Goal: Transaction & Acquisition: Purchase product/service

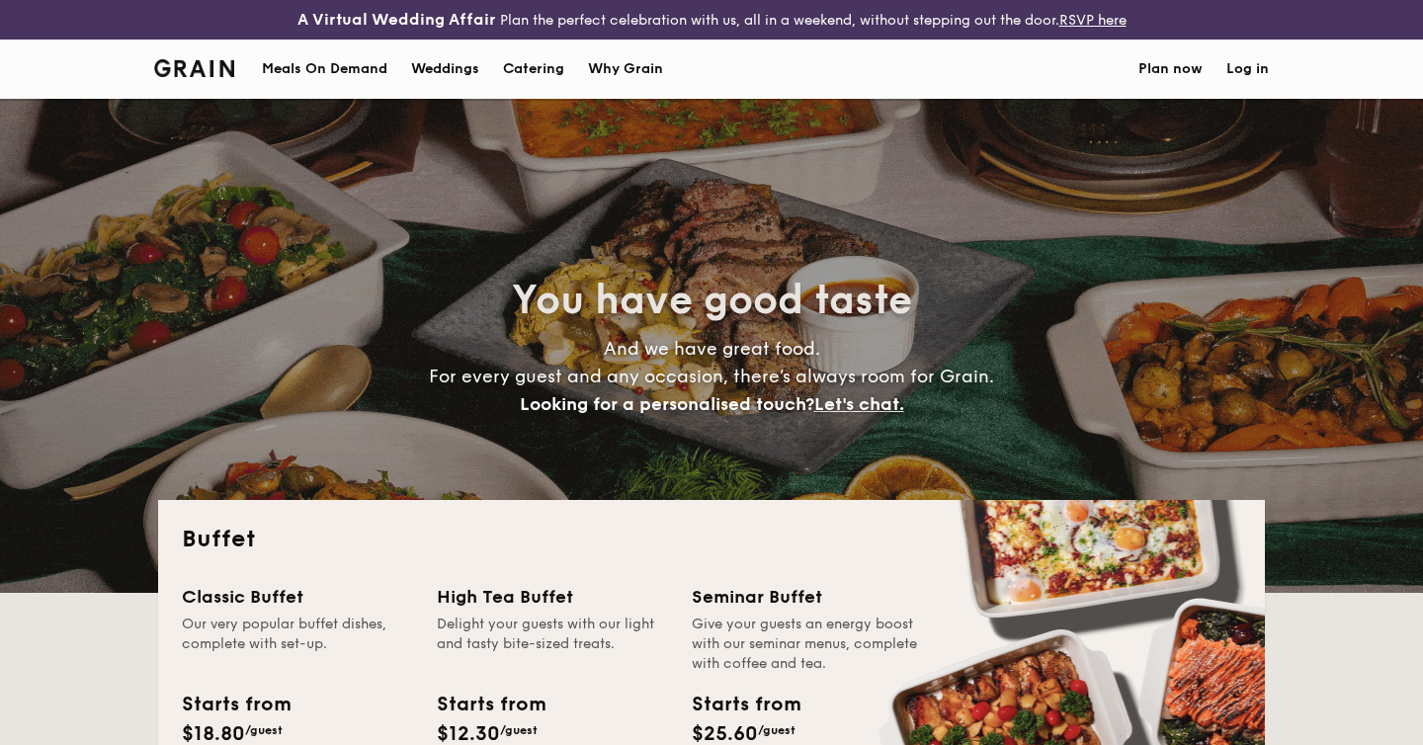
select select
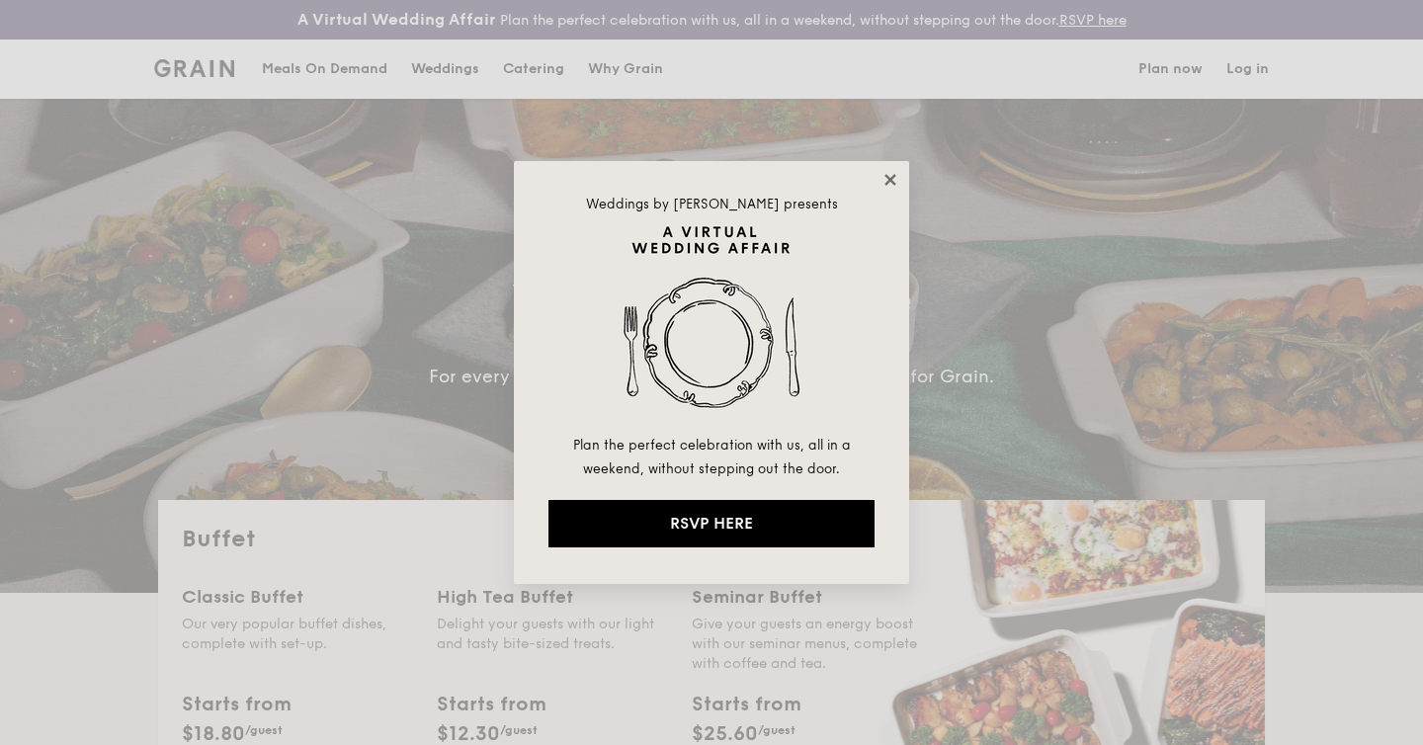
click at [894, 176] on icon at bounding box center [891, 180] width 18 height 18
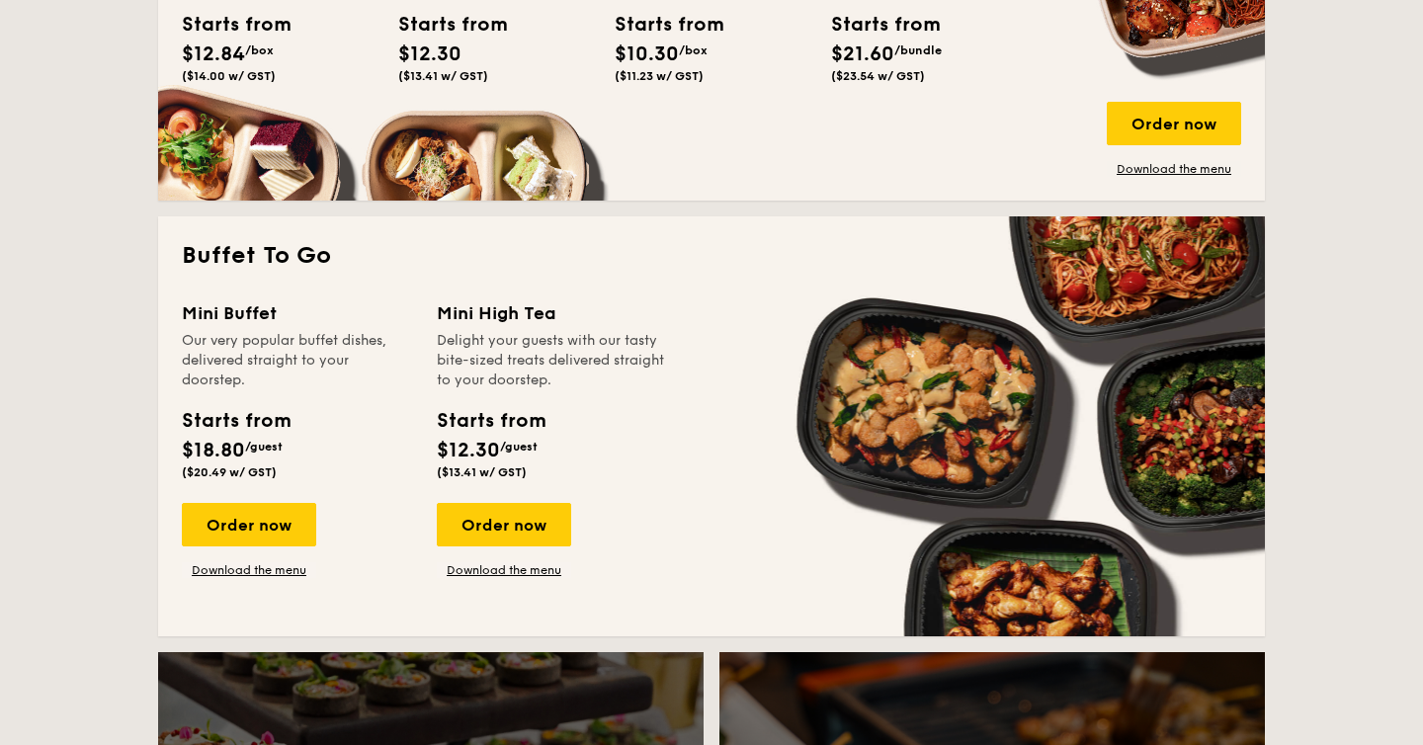
scroll to position [1234, 0]
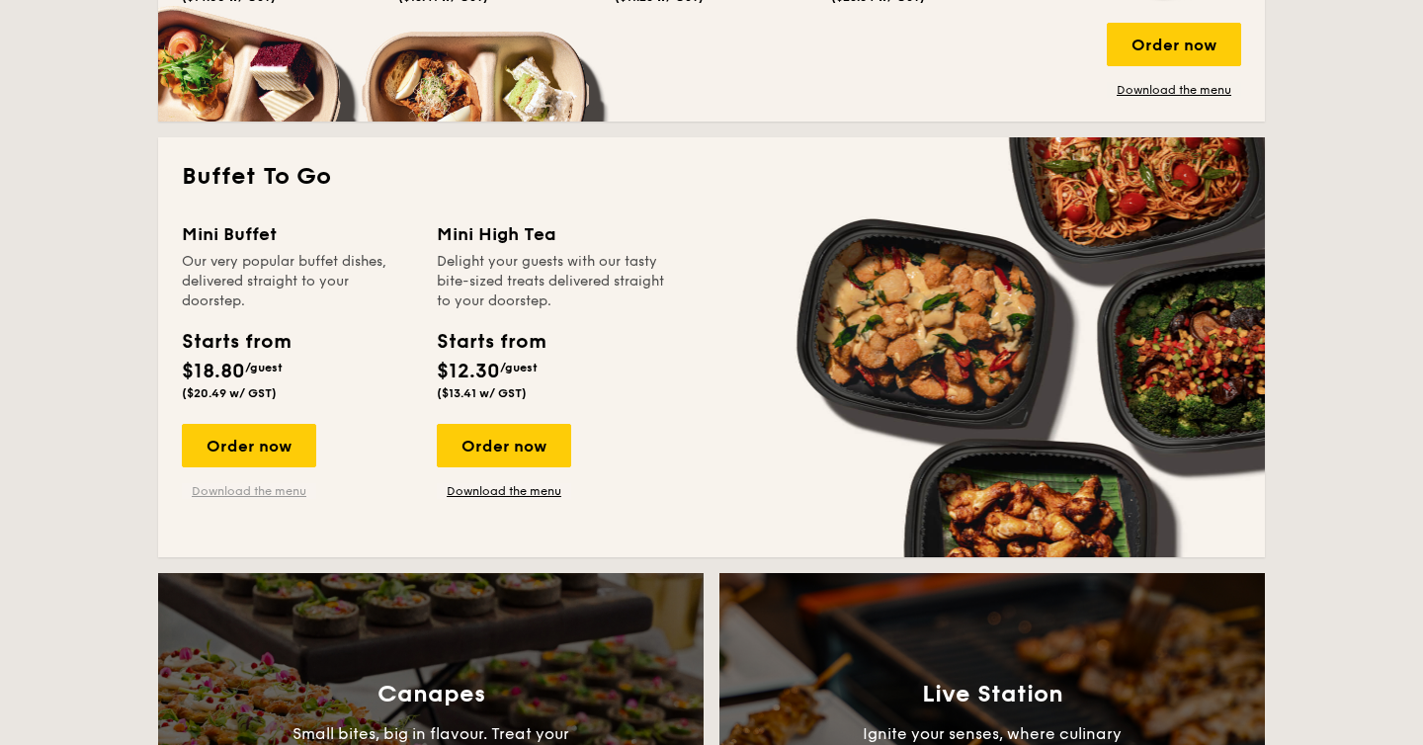
click at [238, 487] on link "Download the menu" at bounding box center [249, 491] width 134 height 16
click at [224, 430] on div "Order now" at bounding box center [249, 445] width 134 height 43
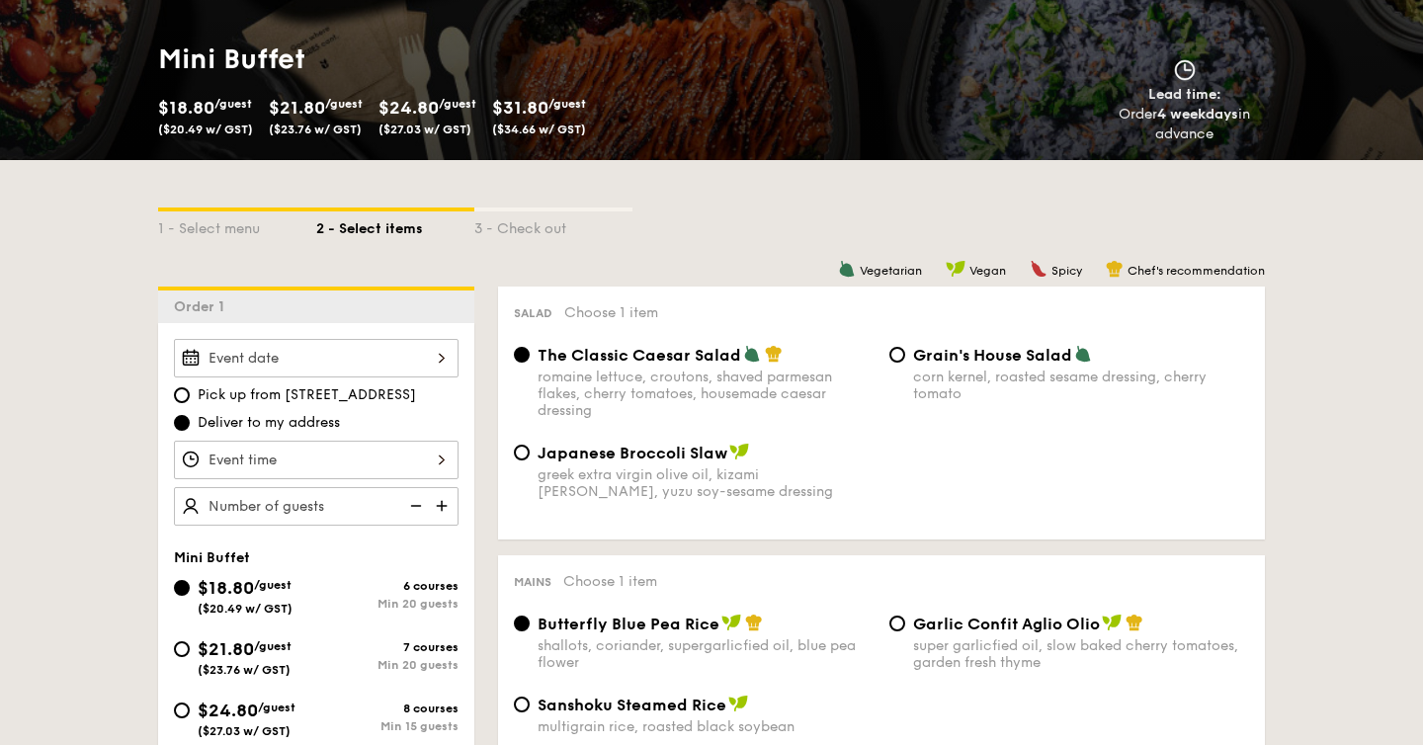
scroll to position [364, 0]
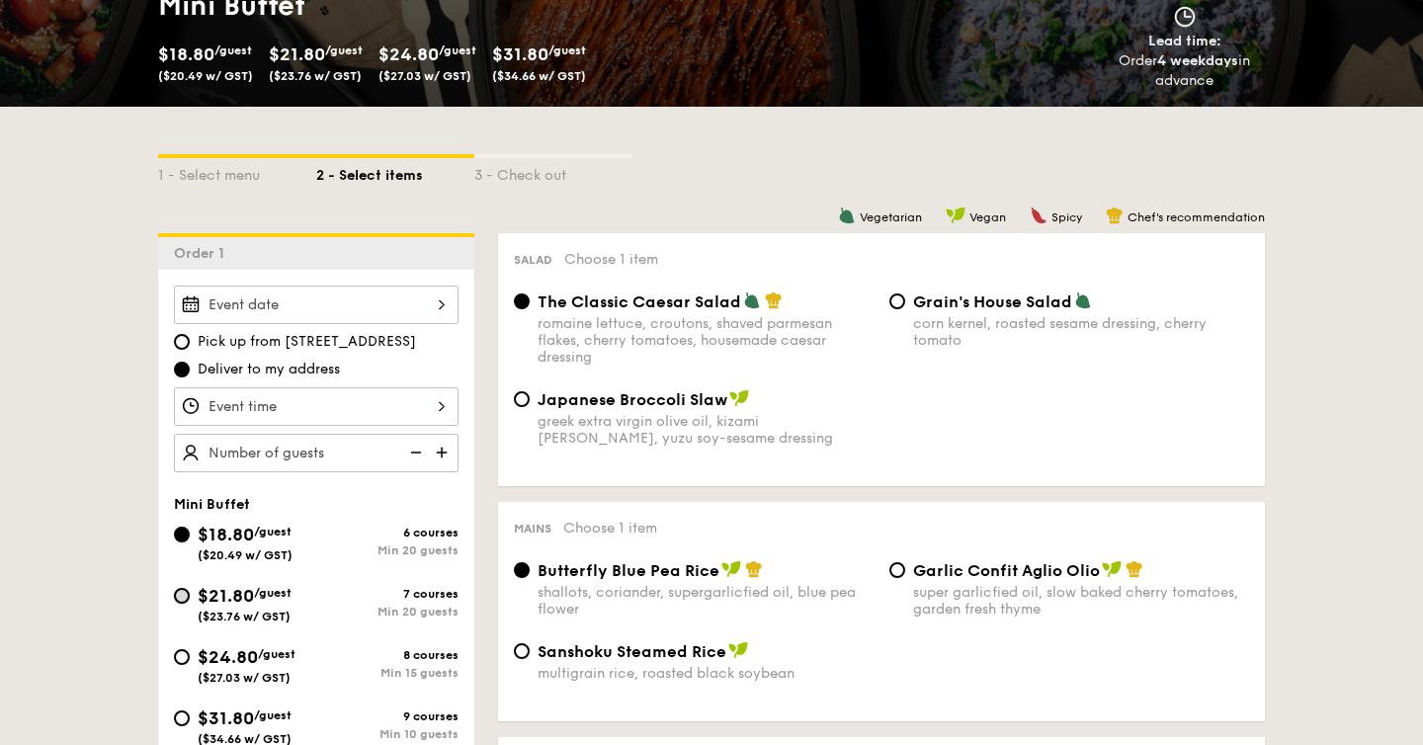
click at [181, 598] on input "$21.80 /guest ($23.76 w/ GST) 7 courses Min 20 guests" at bounding box center [182, 596] width 16 height 16
radio input "true"
radio input "false"
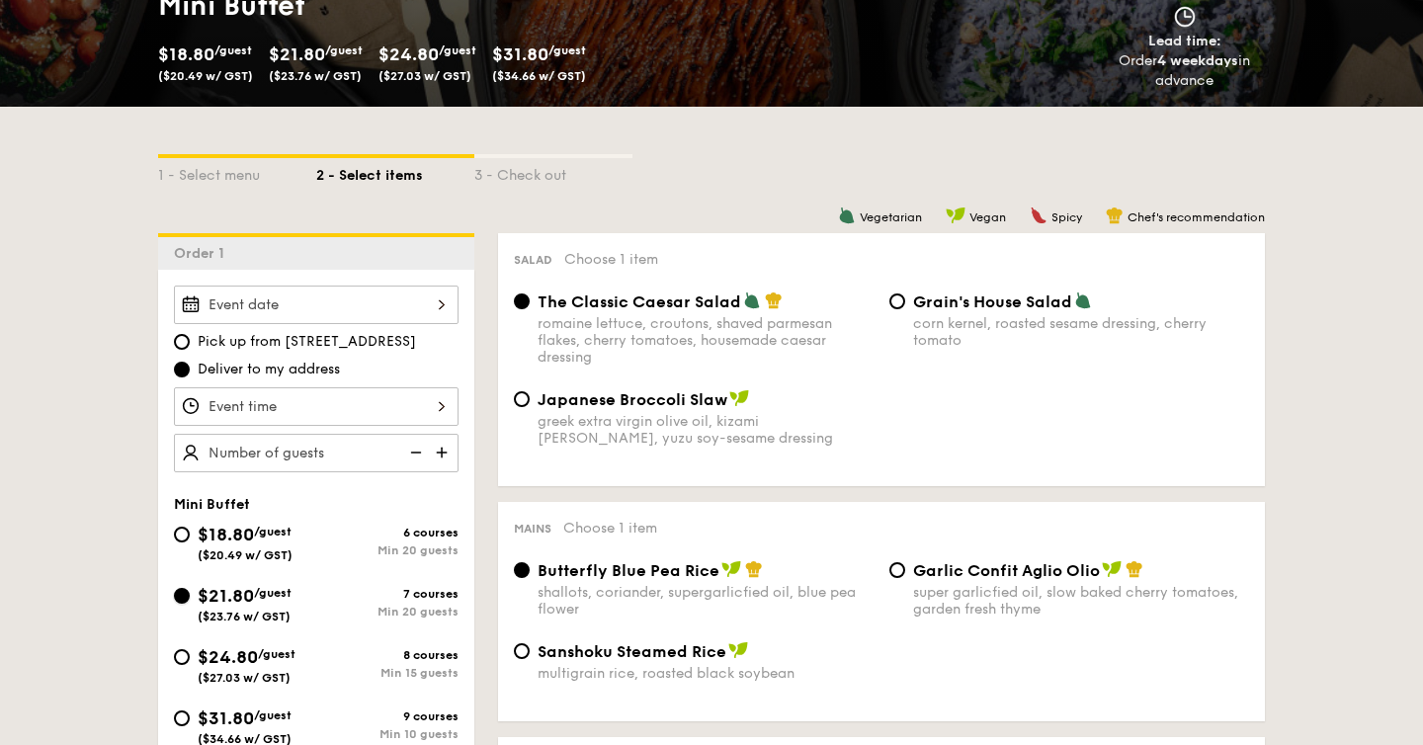
radio input "true"
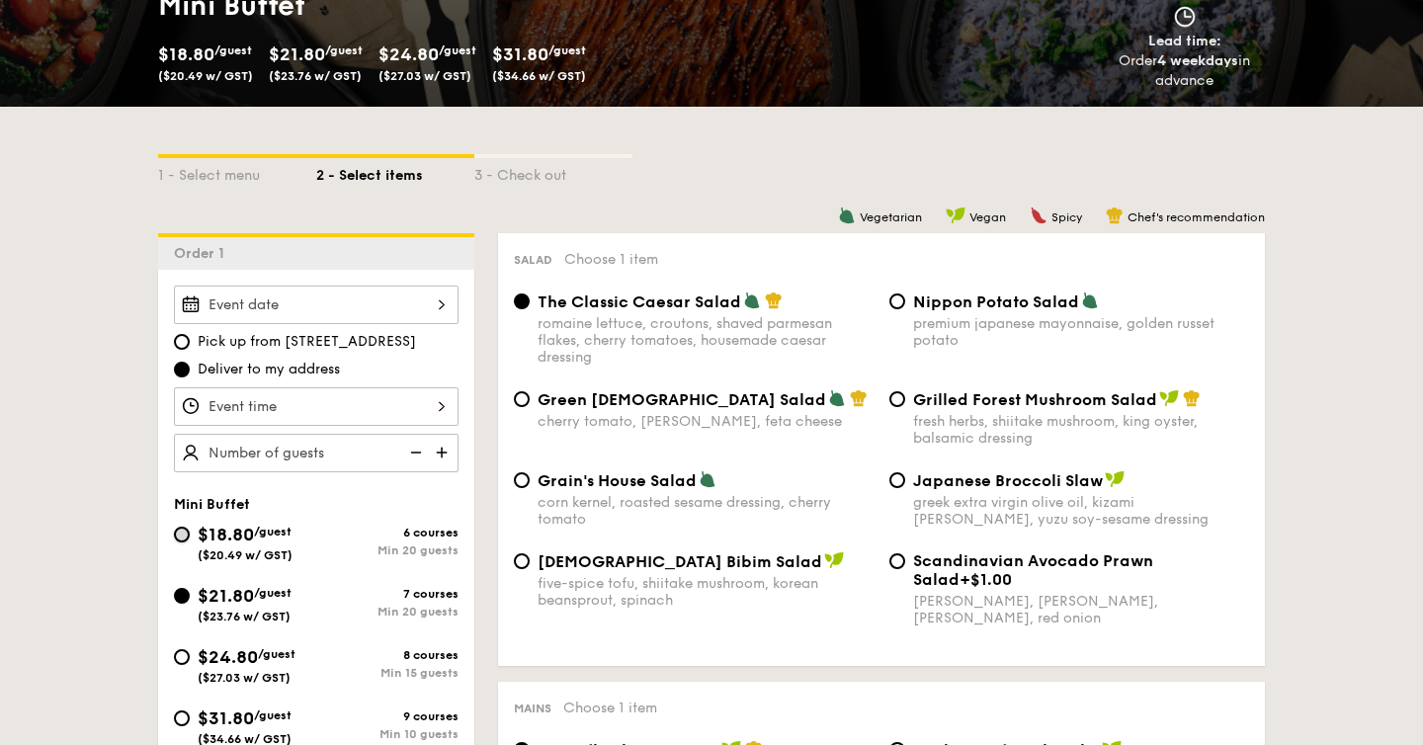
click at [185, 532] on input "$18.80 /guest ($20.49 w/ GST) 6 courses Min 20 guests" at bounding box center [182, 535] width 16 height 16
radio input "true"
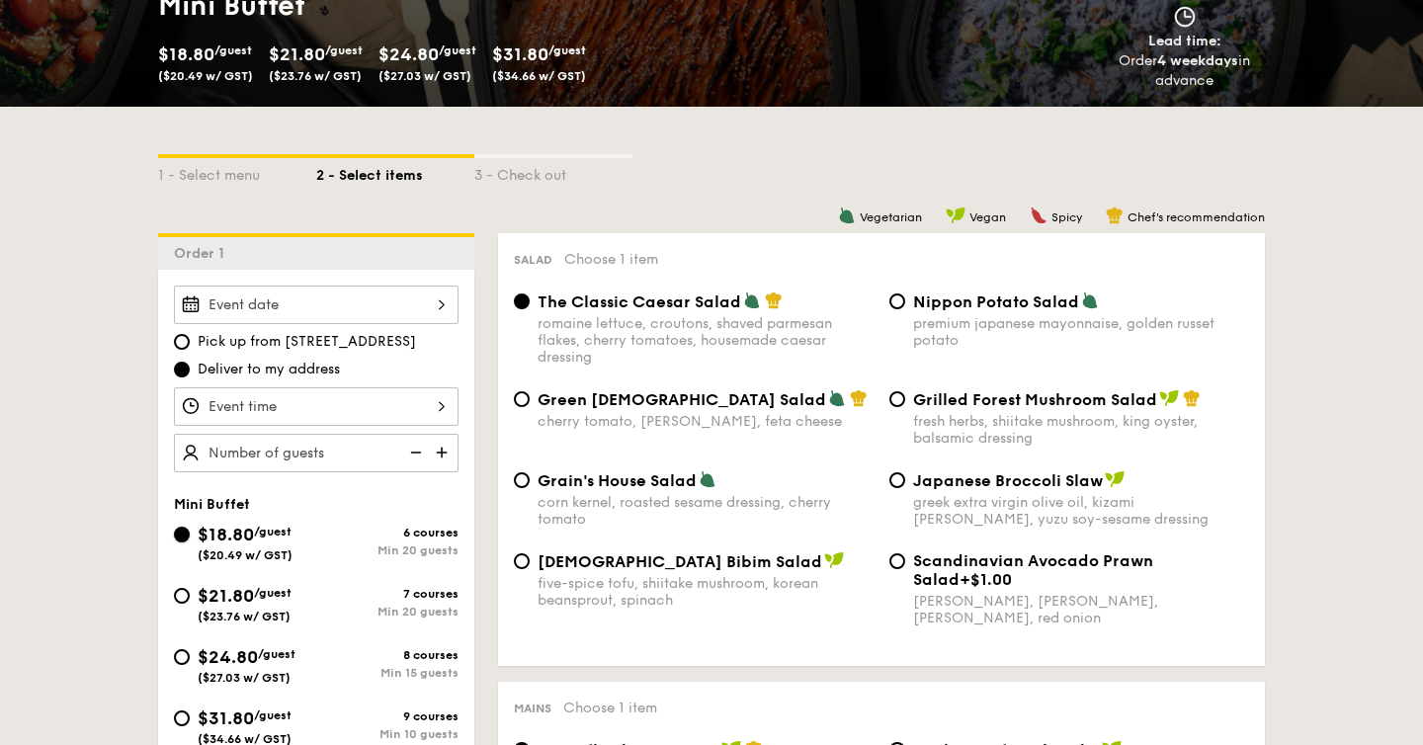
radio input "true"
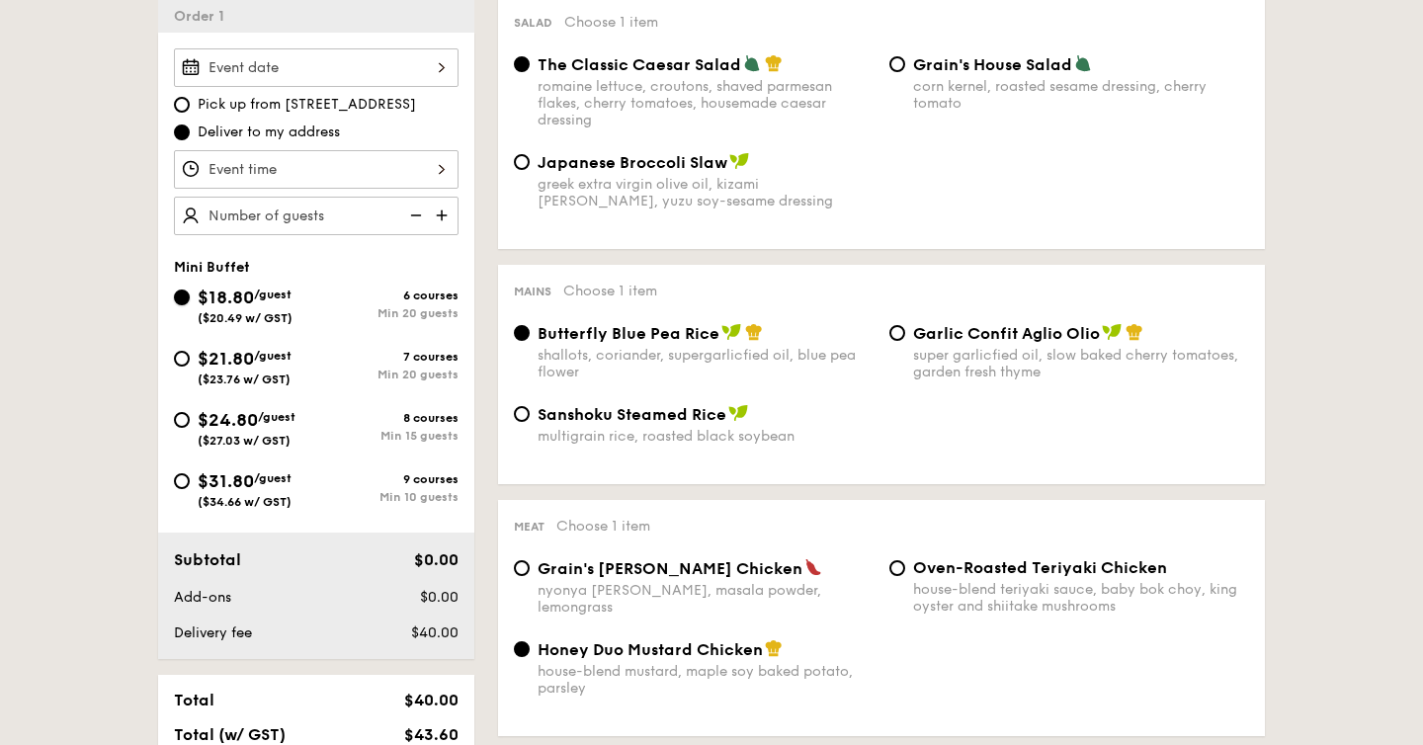
scroll to position [583, 0]
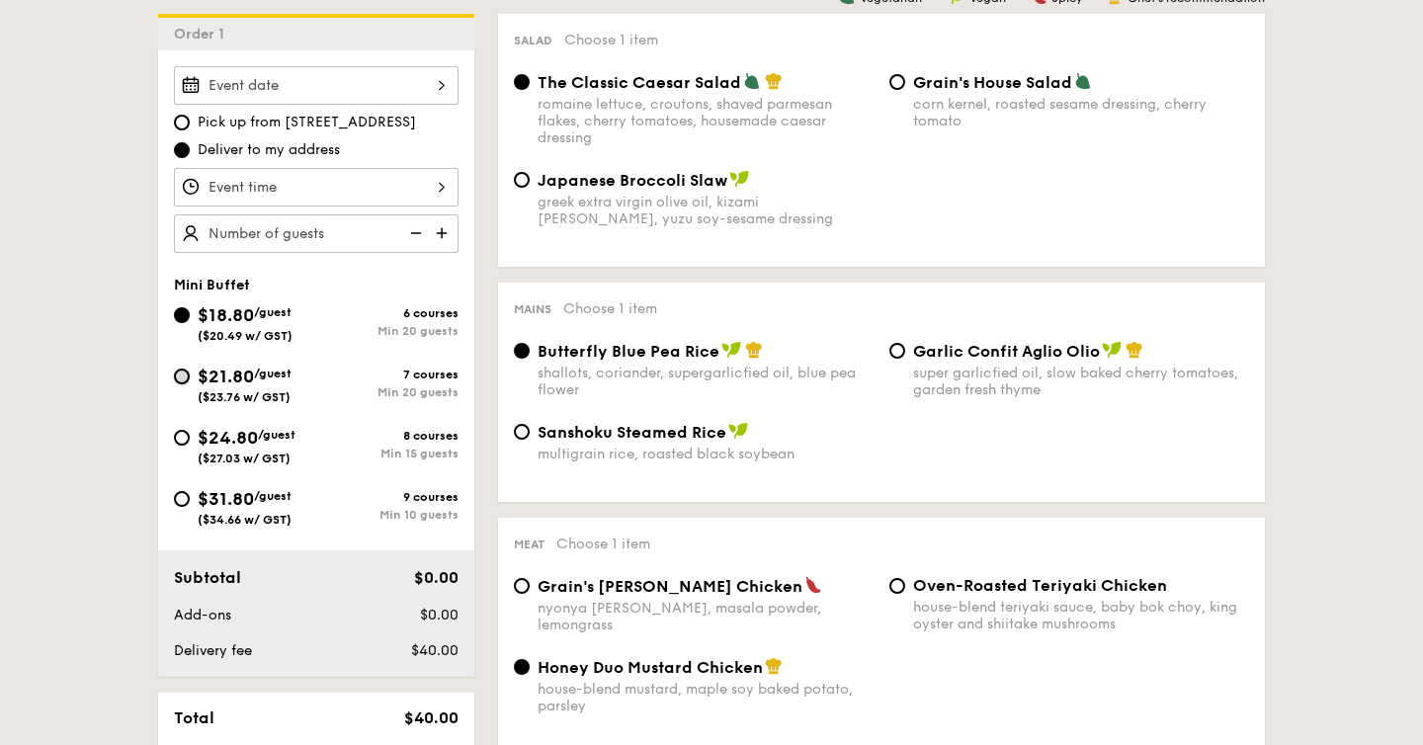
click at [182, 380] on input "$21.80 /guest ($23.76 w/ GST) 7 courses Min 20 guests" at bounding box center [182, 377] width 16 height 16
radio input "true"
radio input "false"
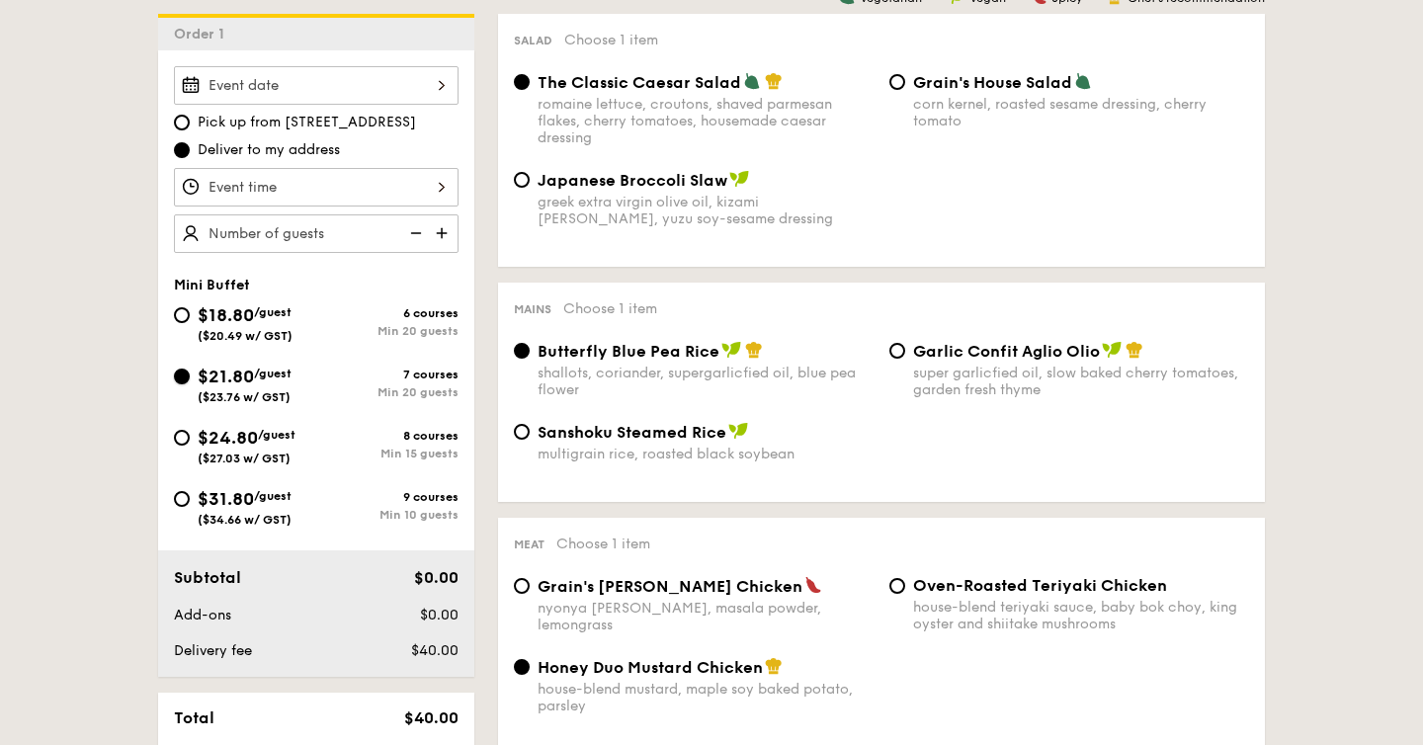
radio input "true"
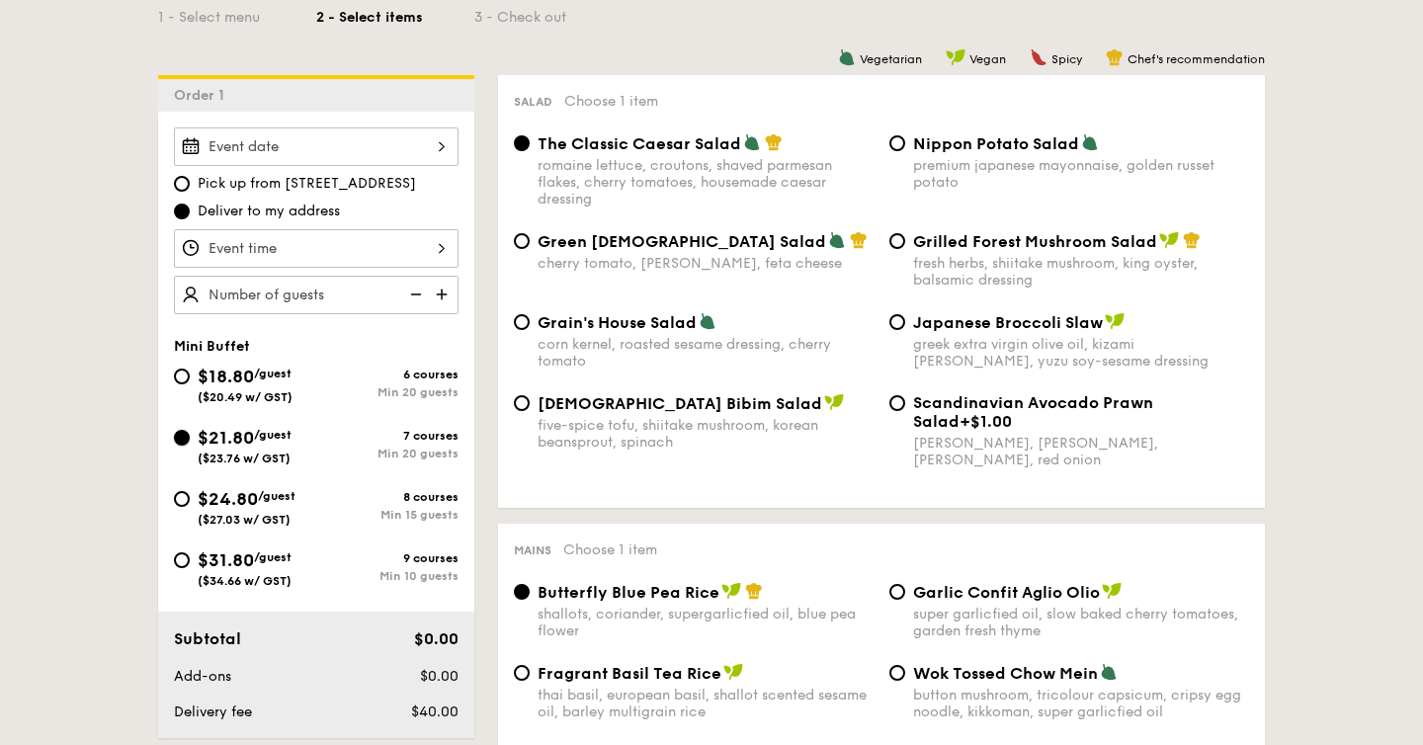
scroll to position [521, 0]
click at [263, 376] on span "/guest" at bounding box center [273, 375] width 38 height 14
click at [190, 376] on input "$18.80 /guest ($20.49 w/ GST) 6 courses Min 20 guests" at bounding box center [182, 378] width 16 height 16
radio input "true"
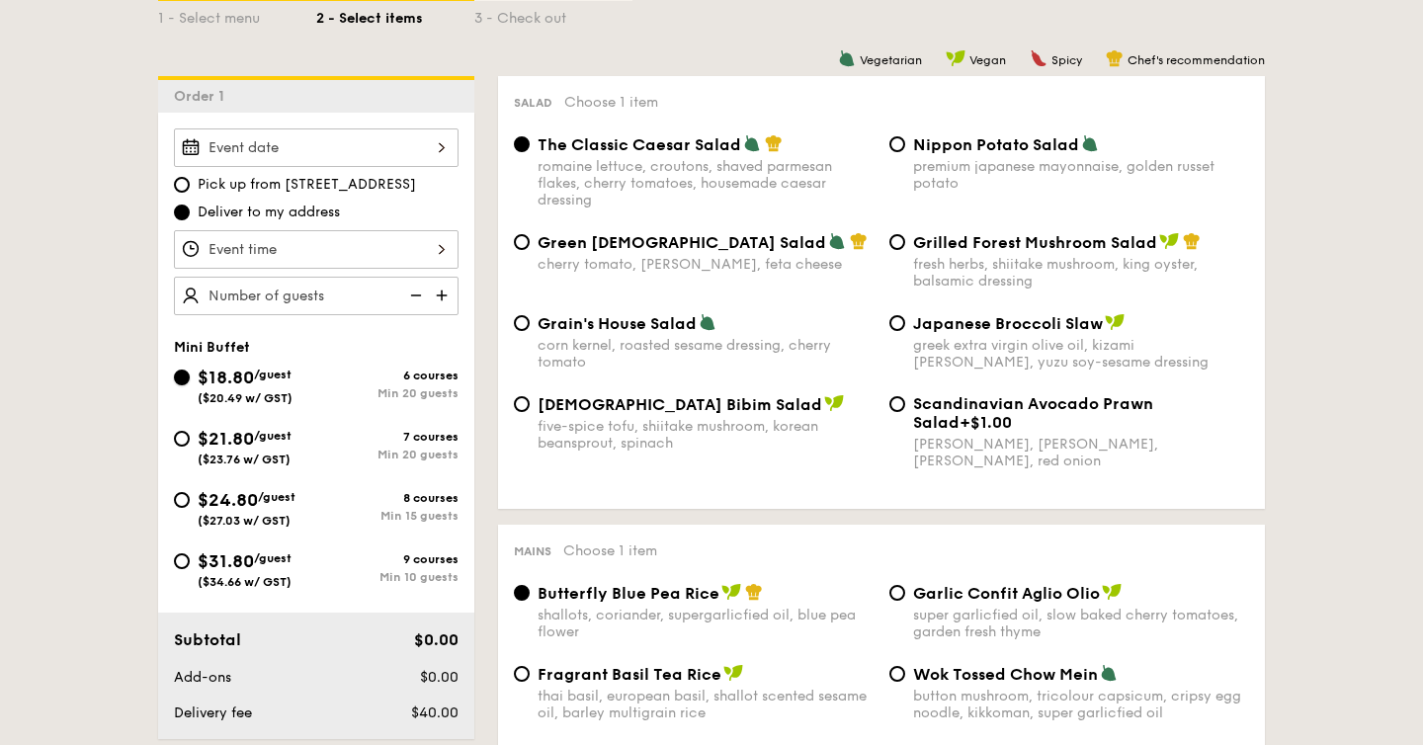
radio input "true"
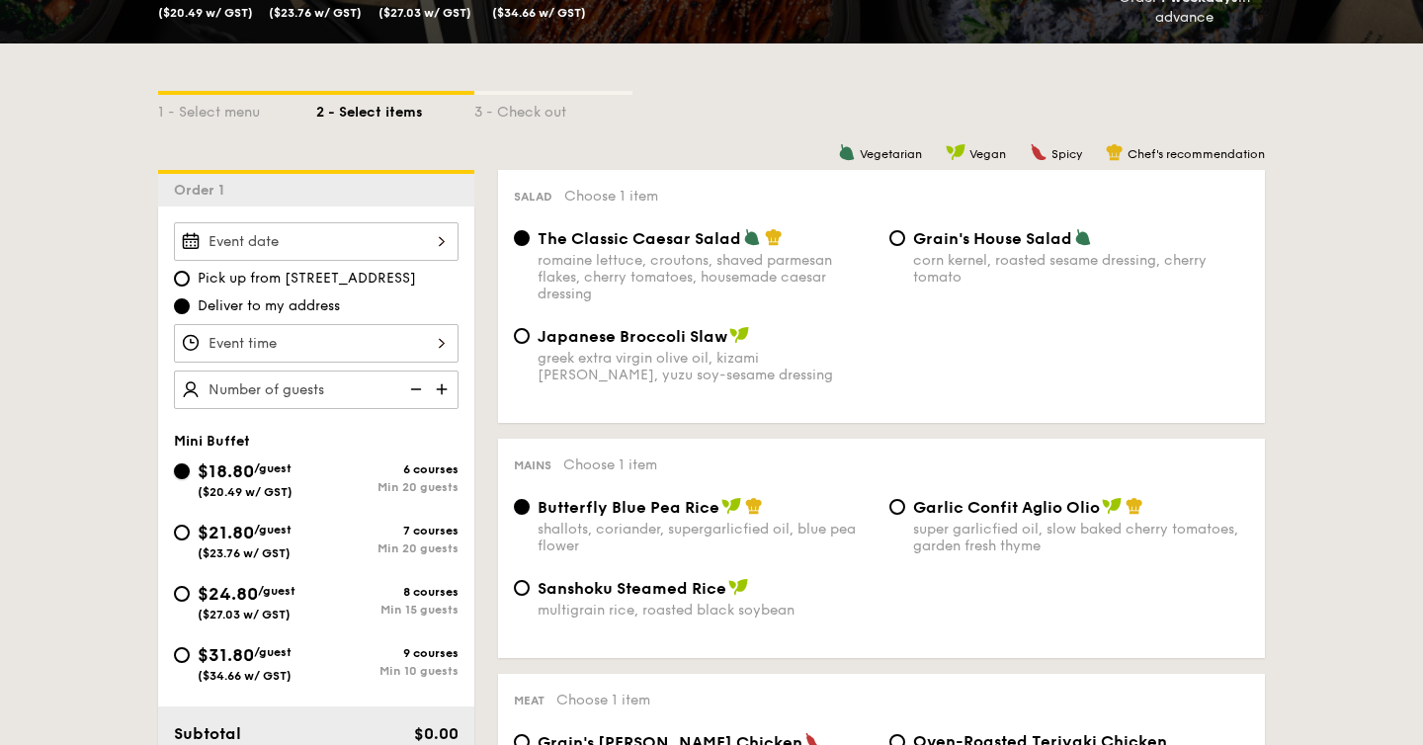
scroll to position [419, 0]
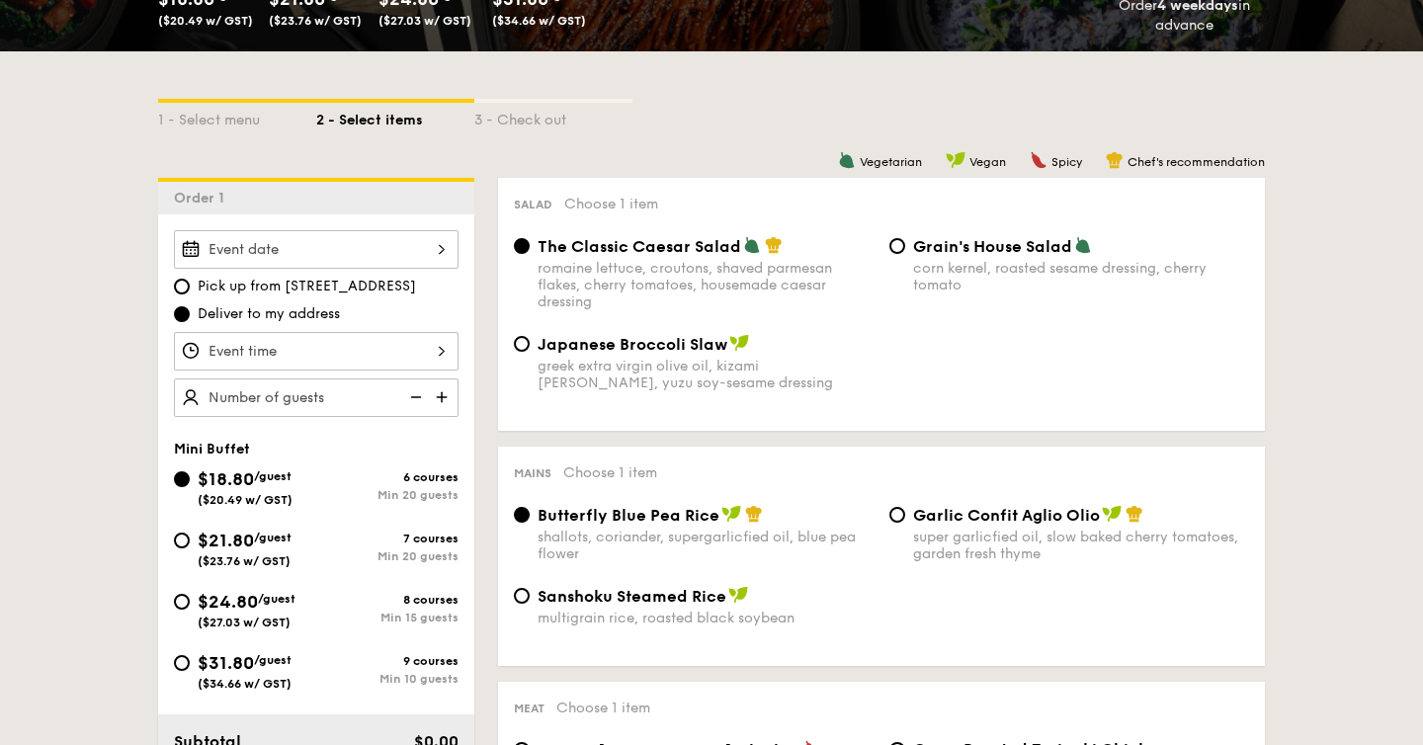
click at [199, 547] on span "$21.80" at bounding box center [226, 541] width 56 height 22
click at [190, 547] on input "$21.80 /guest ($23.76 w/ GST) 7 courses Min 20 guests" at bounding box center [182, 541] width 16 height 16
radio input "true"
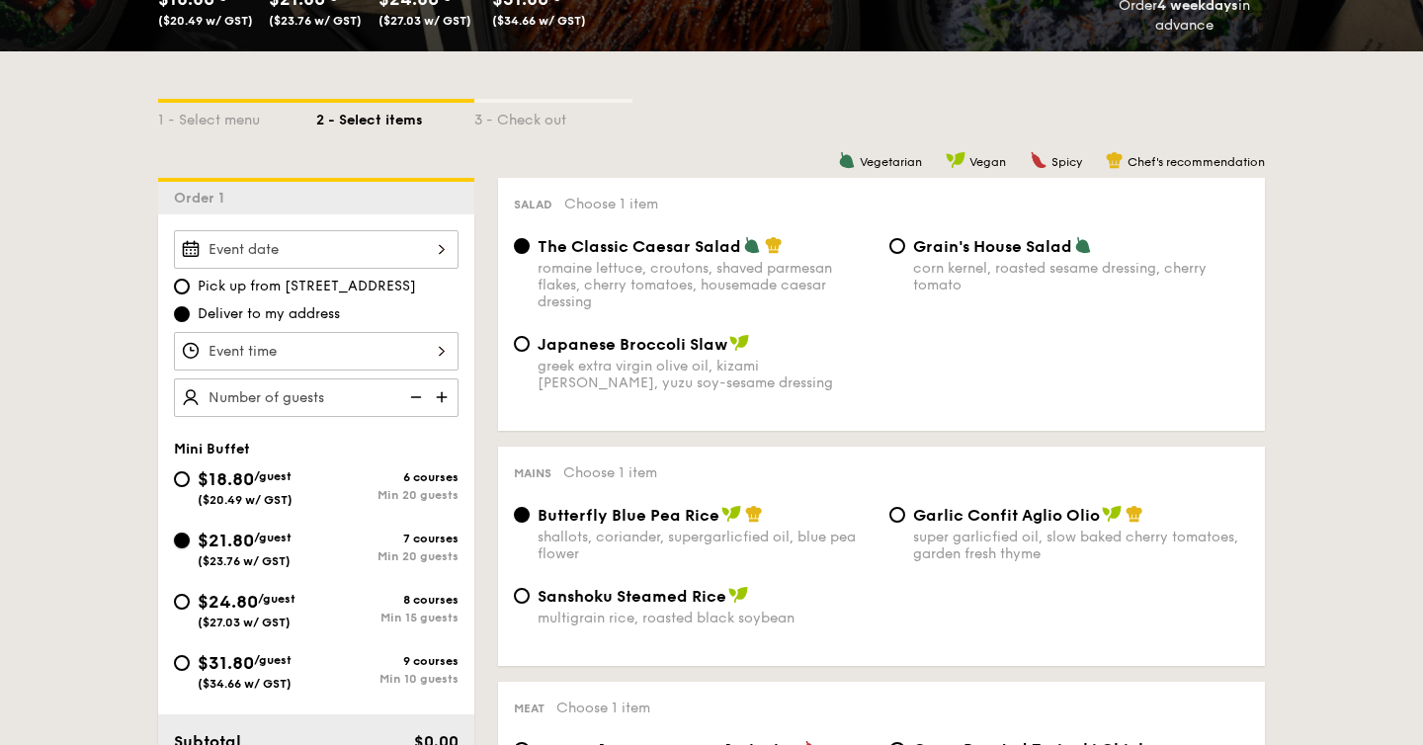
radio input "false"
radio input "true"
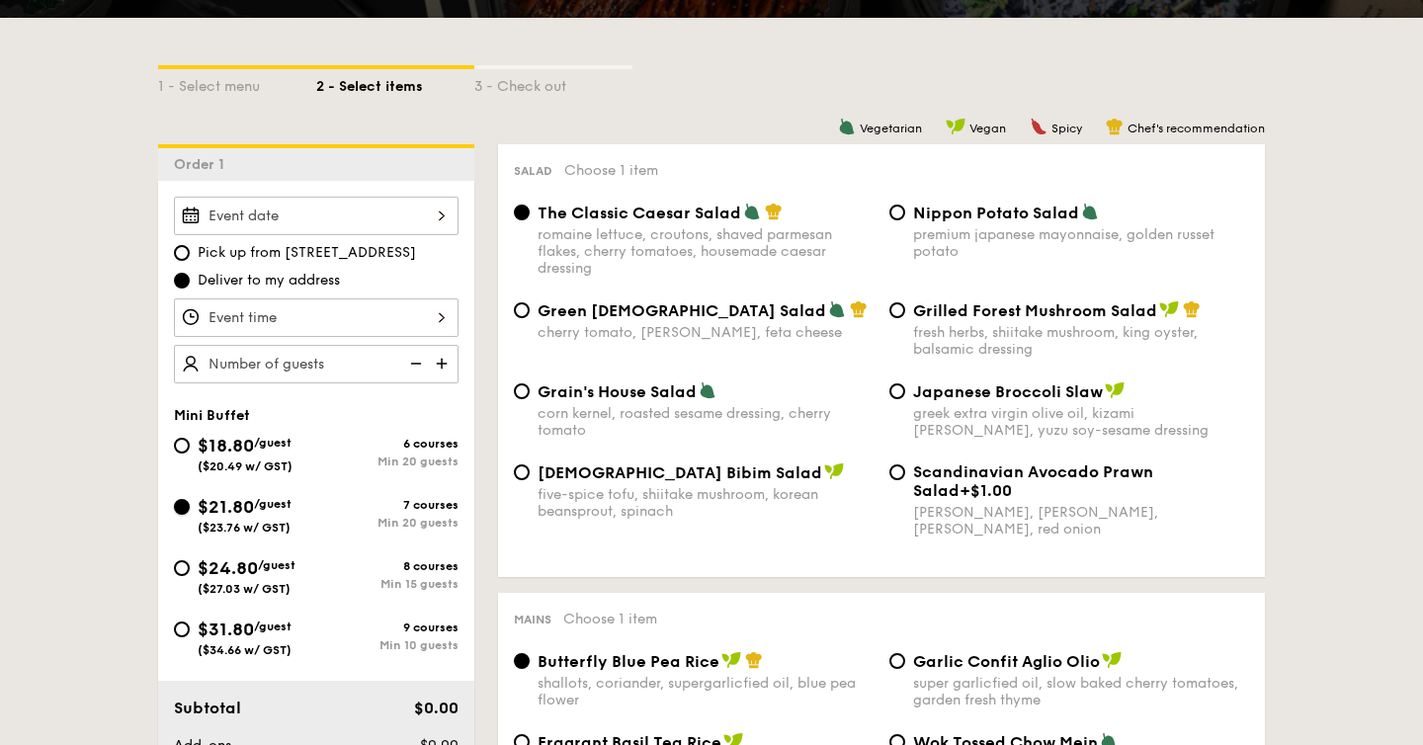
scroll to position [442, 0]
